Goal: Task Accomplishment & Management: Manage account settings

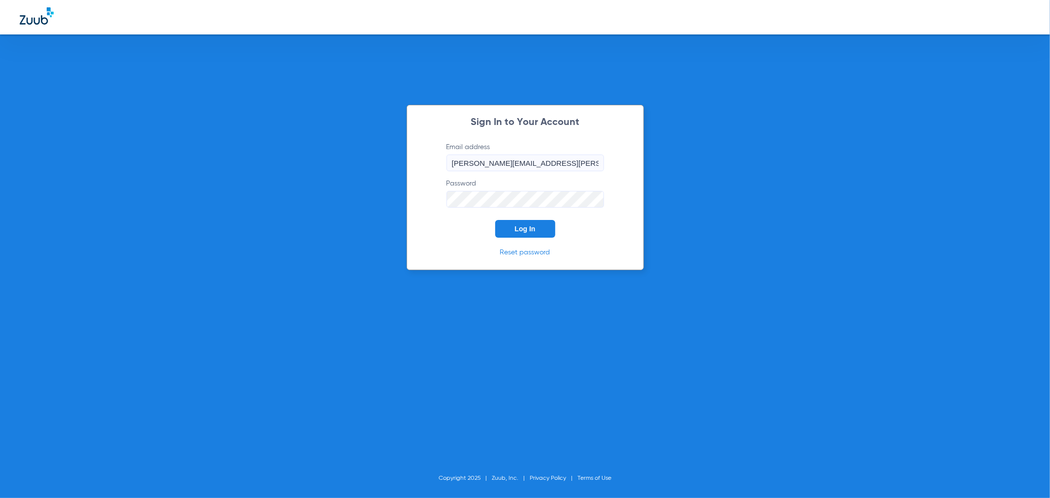
drag, startPoint x: 528, startPoint y: 217, endPoint x: 528, endPoint y: 227, distance: 9.3
click at [528, 218] on form "Email address maria.villalobos@bluetreedental.com Password Log In" at bounding box center [525, 189] width 187 height 95
click at [528, 228] on span "Log In" at bounding box center [525, 229] width 21 height 8
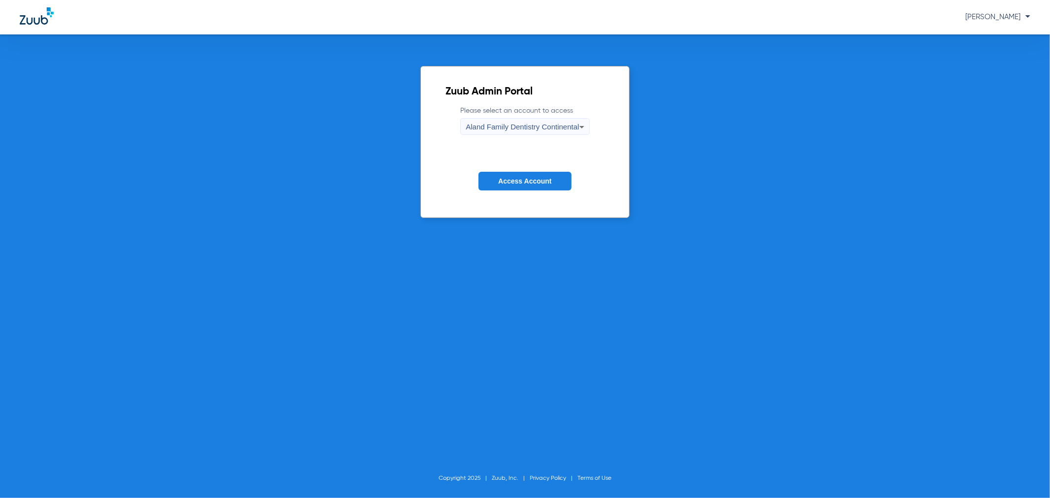
click at [547, 129] on span "Aland Family Dentistry Continental" at bounding box center [521, 127] width 113 height 8
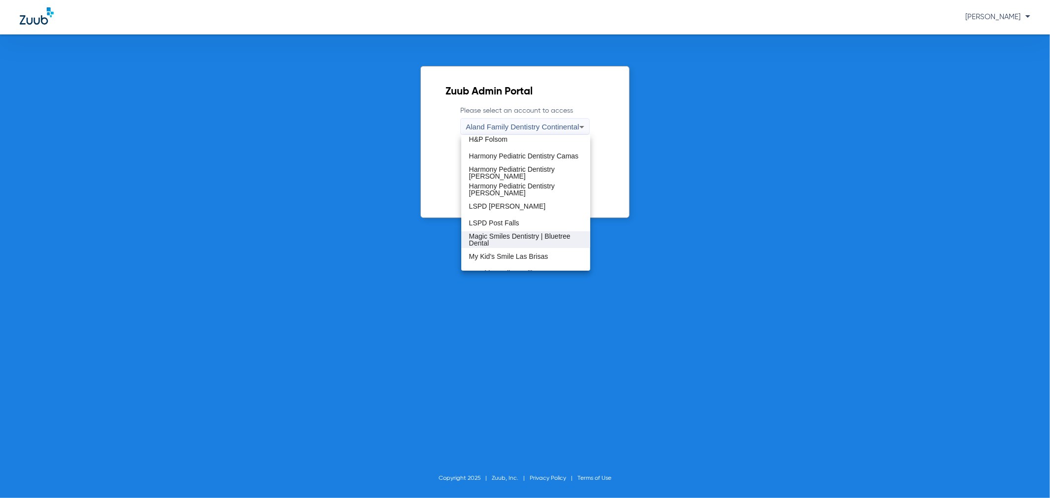
scroll to position [218, 0]
click at [533, 243] on mat-option "My Kid's Smile-Grant" at bounding box center [525, 243] width 129 height 17
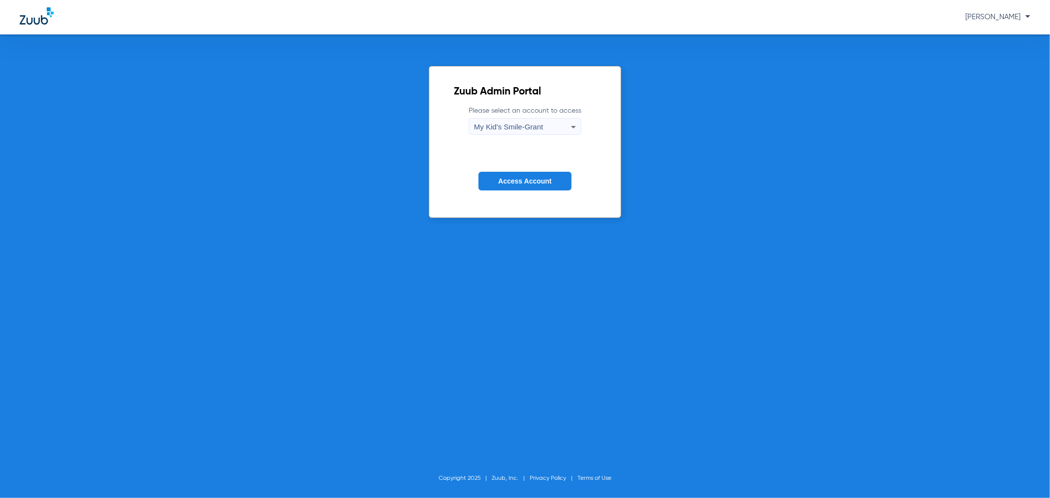
click at [522, 186] on button "Access Account" at bounding box center [524, 181] width 93 height 19
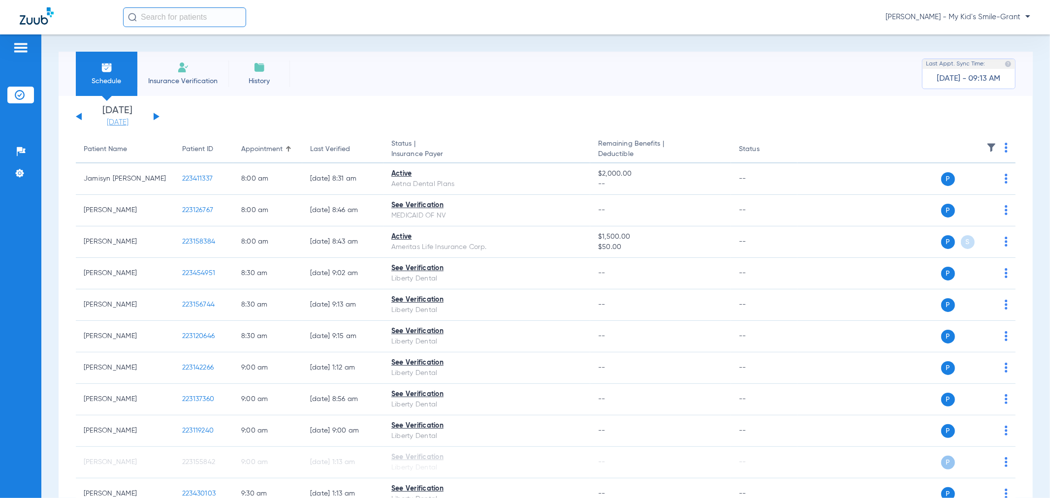
click at [138, 119] on link "[DATE]" at bounding box center [117, 123] width 59 height 10
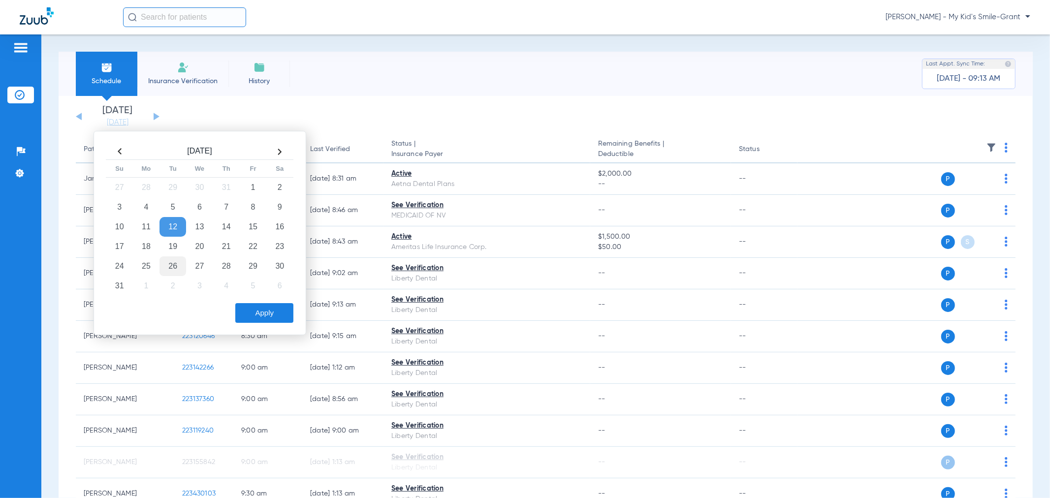
click at [173, 267] on td "26" at bounding box center [172, 266] width 27 height 20
click at [261, 307] on button "Apply" at bounding box center [264, 313] width 58 height 20
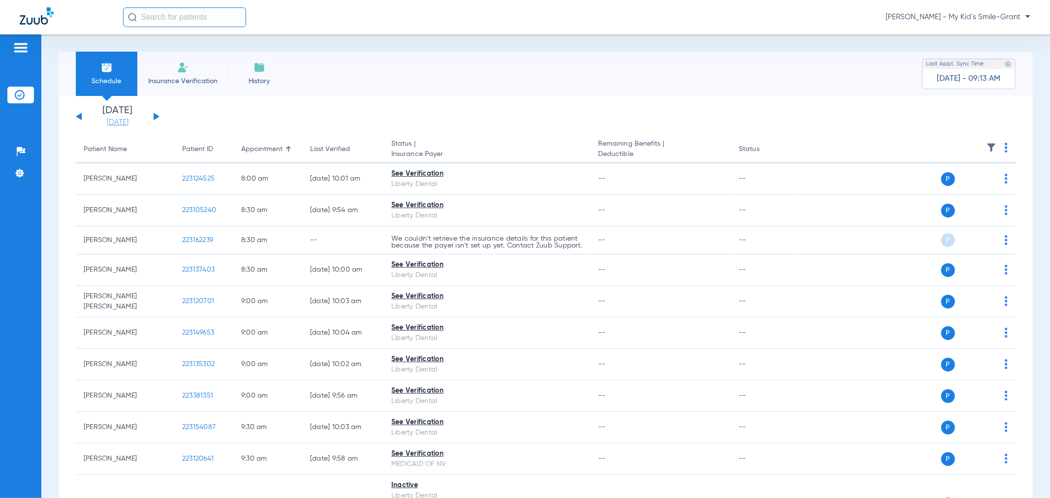
click at [138, 120] on link "[DATE]" at bounding box center [117, 123] width 59 height 10
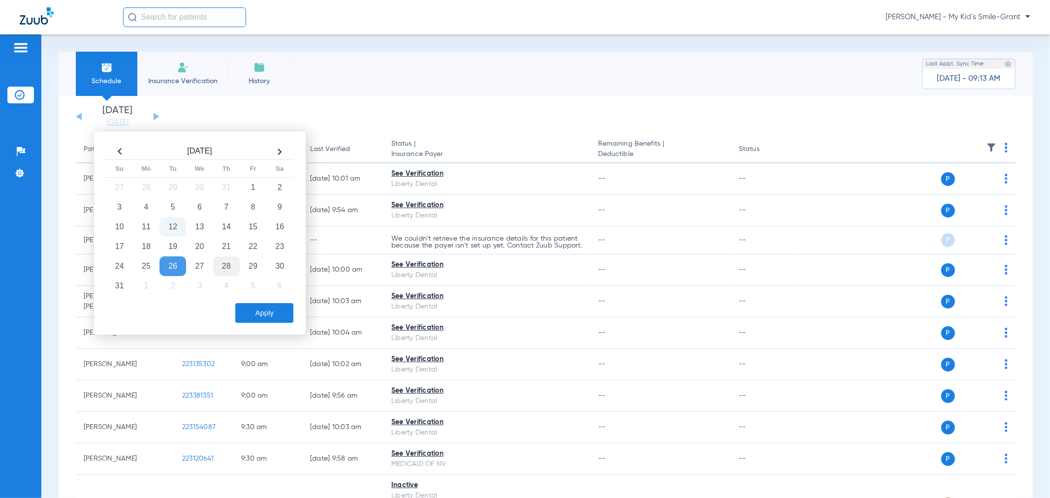
click at [234, 269] on td "28" at bounding box center [226, 266] width 27 height 20
click at [272, 309] on button "Apply" at bounding box center [264, 313] width 58 height 20
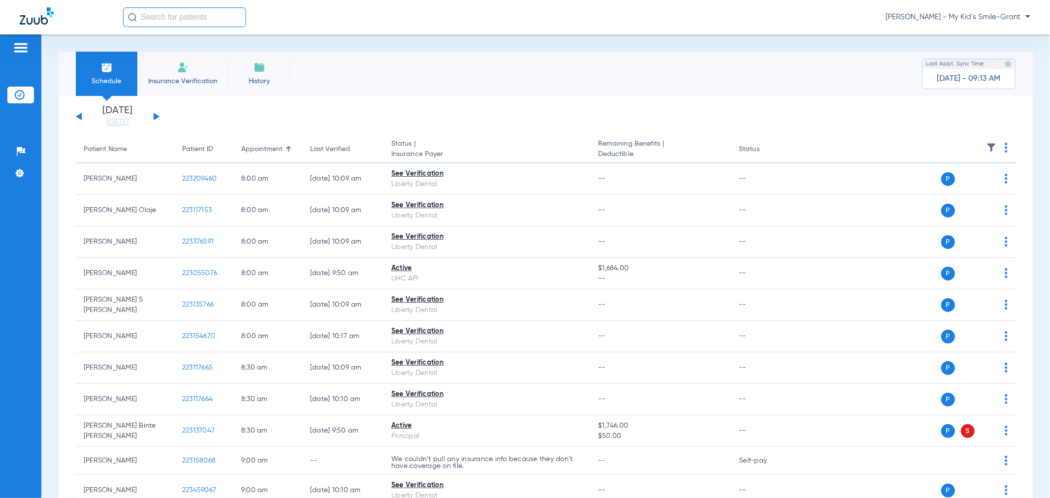
click at [964, 20] on span "Maria Villalobos - My Kid's Smile-Grant" at bounding box center [957, 17] width 145 height 10
click at [958, 40] on button "Account Selection" at bounding box center [993, 35] width 71 height 20
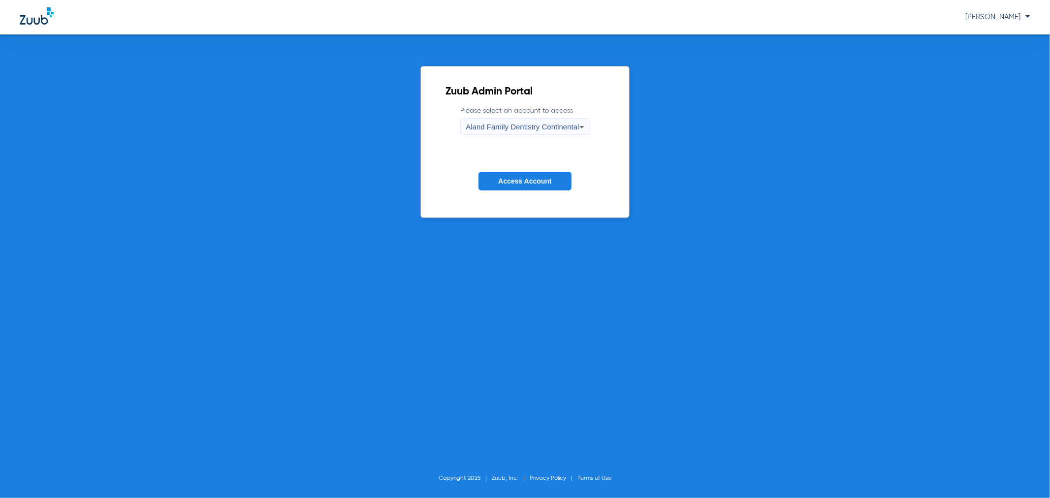
click at [521, 125] on span "Aland Family Dentistry Continental" at bounding box center [521, 127] width 113 height 8
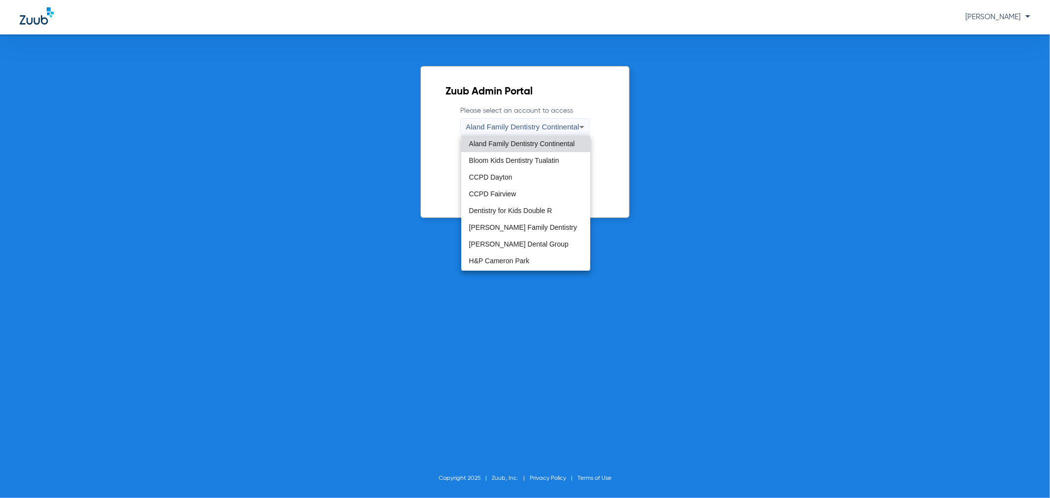
click at [616, 176] on div at bounding box center [525, 249] width 1050 height 498
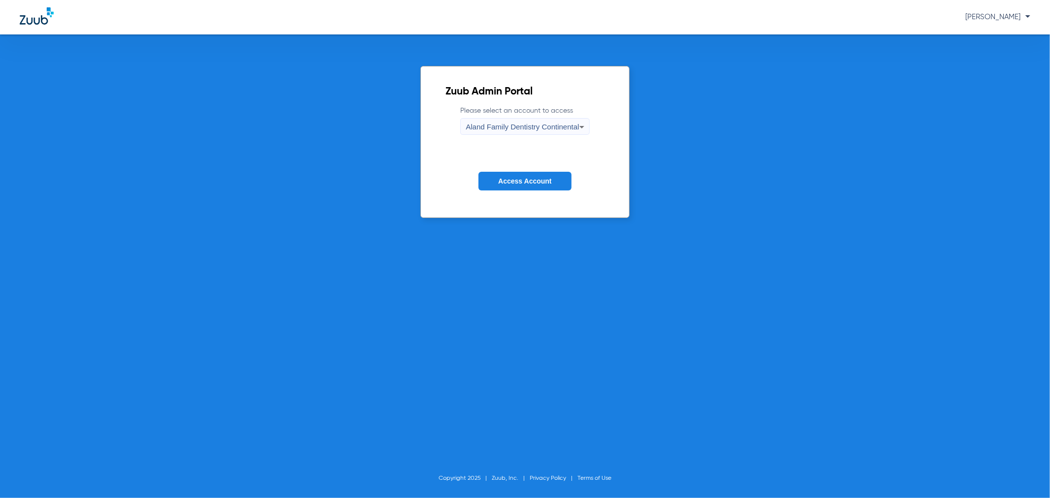
click at [574, 182] on form "Please select an account to access Aland Family Dentistry Continental Access Ac…" at bounding box center [524, 156] width 158 height 100
click at [567, 182] on button "Access Account" at bounding box center [524, 181] width 93 height 19
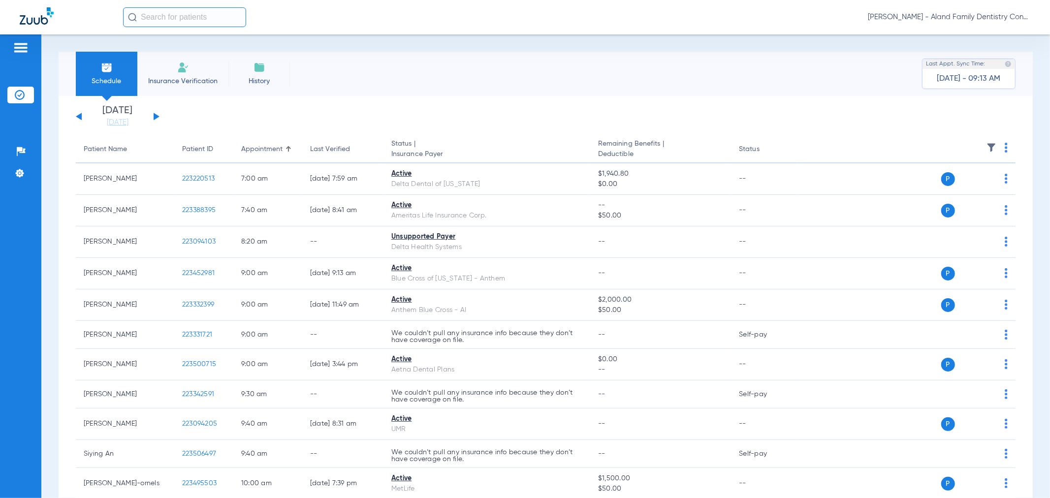
click at [156, 114] on div "[DATE] [DATE] [DATE] [DATE] [DATE] [DATE] [DATE] [DATE] [DATE] [DATE] [DATE] [D…" at bounding box center [118, 117] width 84 height 22
click at [157, 114] on div "[DATE] [DATE] [DATE] [DATE] [DATE] [DATE] [DATE] [DATE] [DATE] [DATE] [DATE] [D…" at bounding box center [118, 117] width 84 height 22
click at [154, 115] on button at bounding box center [157, 116] width 6 height 7
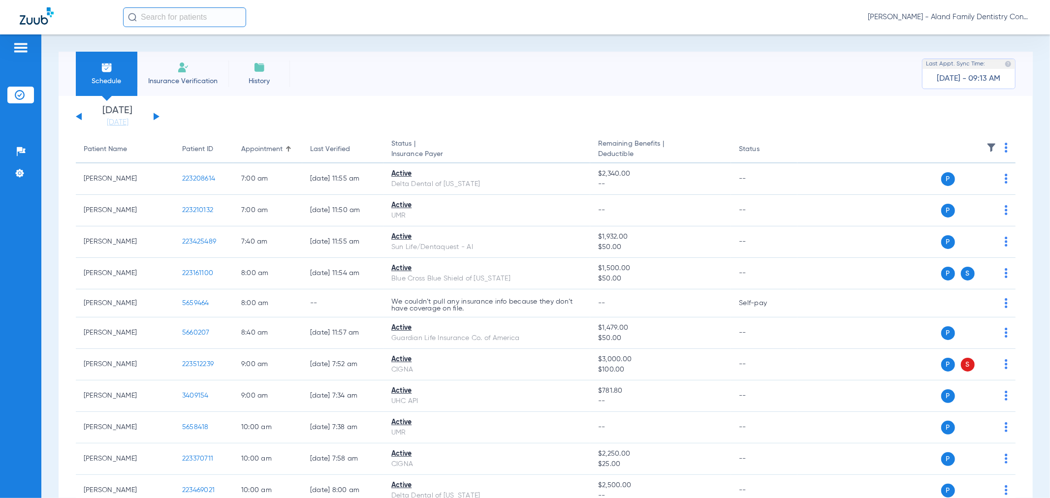
click at [82, 119] on div "[DATE] [DATE] [DATE] [DATE] [DATE] [DATE] [DATE] [DATE] [DATE] [DATE] [DATE] [D…" at bounding box center [118, 117] width 84 height 22
click at [79, 116] on button at bounding box center [79, 116] width 6 height 7
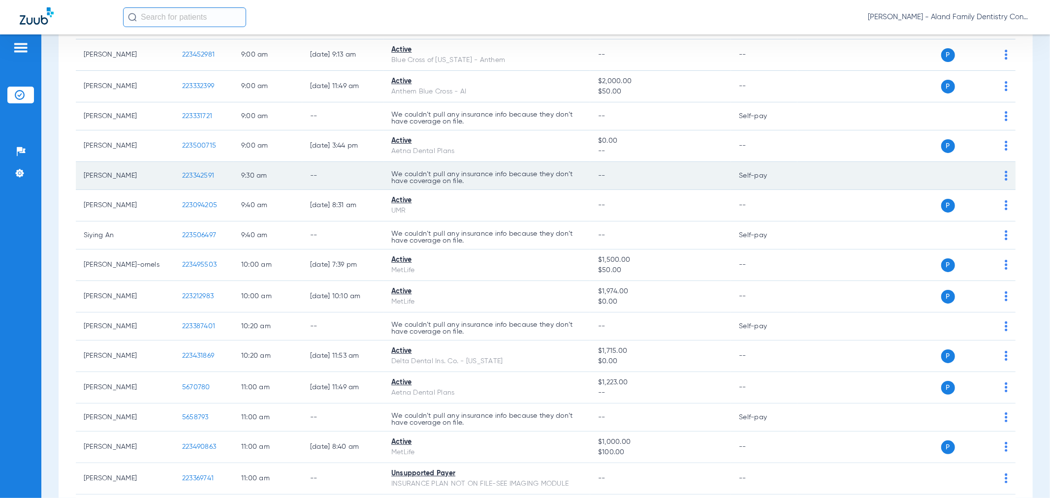
scroll to position [273, 0]
